Goal: Navigation & Orientation: Go to known website

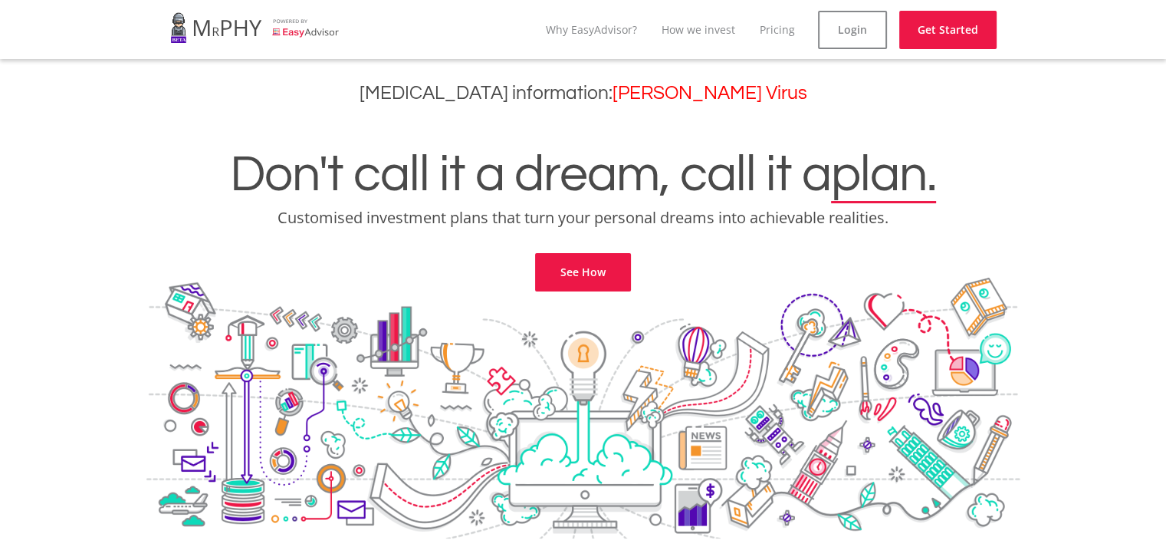
click at [211, 28] on link at bounding box center [254, 27] width 169 height 43
click at [310, 32] on link at bounding box center [254, 27] width 169 height 43
click at [836, 26] on link "Login" at bounding box center [852, 30] width 69 height 38
